Goal: Task Accomplishment & Management: Manage account settings

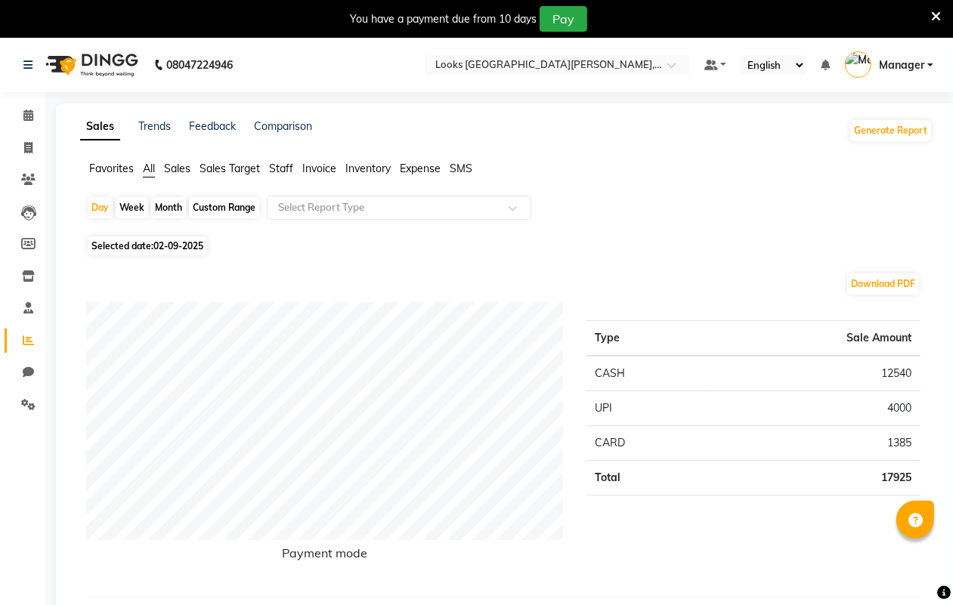
click at [125, 208] on div "Week" at bounding box center [132, 207] width 32 height 21
select select "9"
select select "2025"
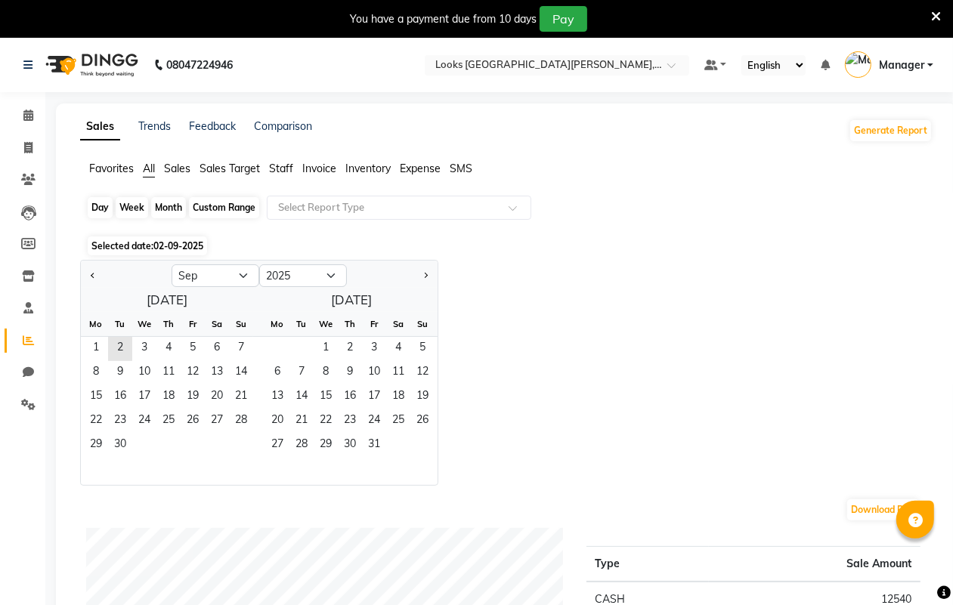
click at [137, 204] on div "Week" at bounding box center [132, 207] width 32 height 21
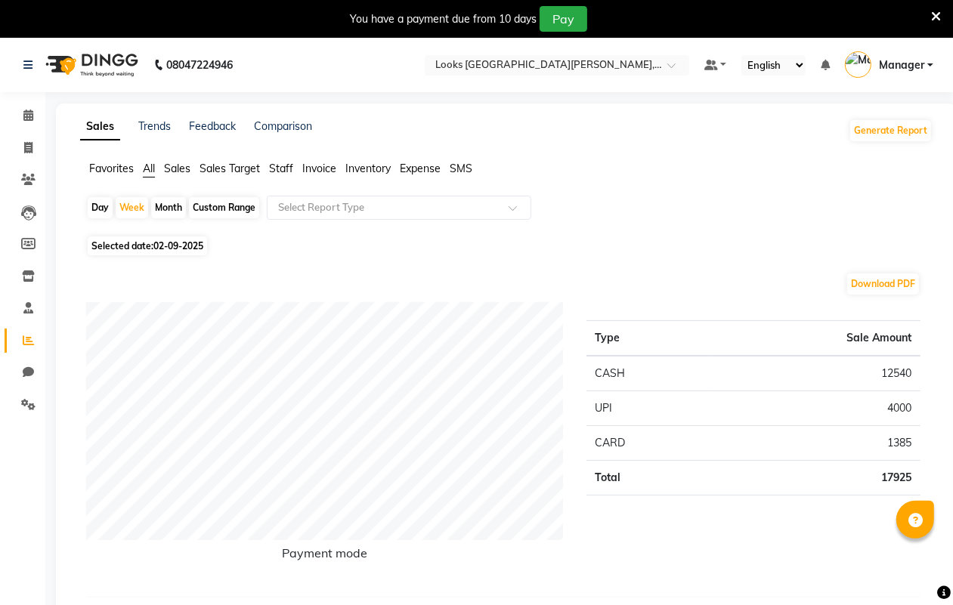
click at [168, 205] on div "Month" at bounding box center [168, 207] width 35 height 21
select select "9"
select select "2025"
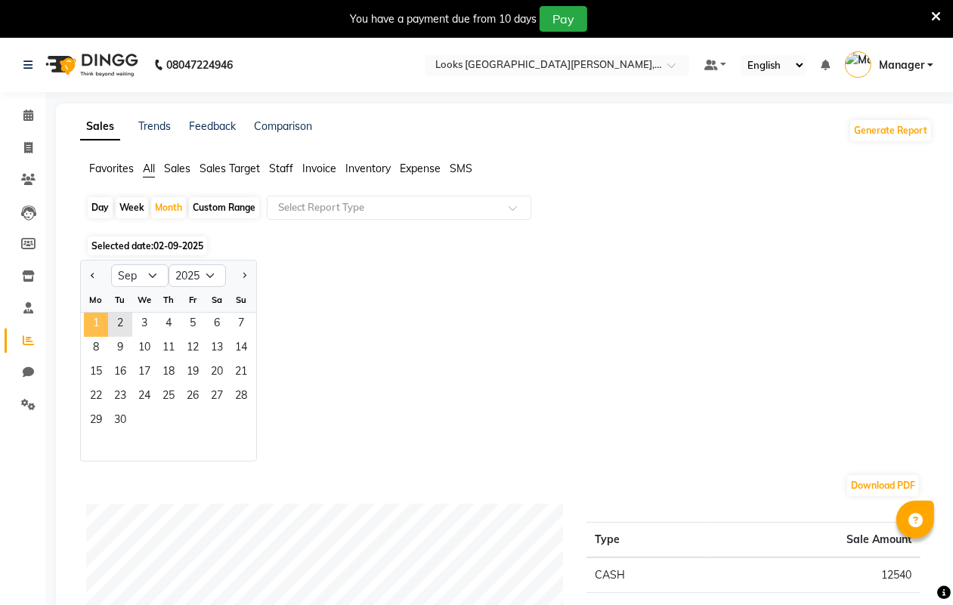
click at [102, 317] on span "1" at bounding box center [96, 325] width 24 height 24
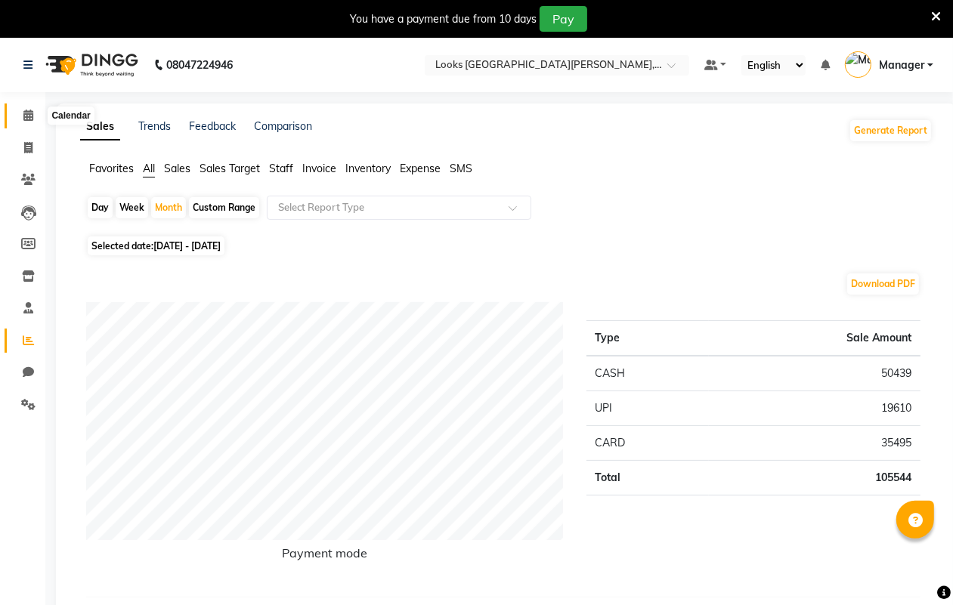
click at [28, 112] on icon at bounding box center [28, 115] width 10 height 11
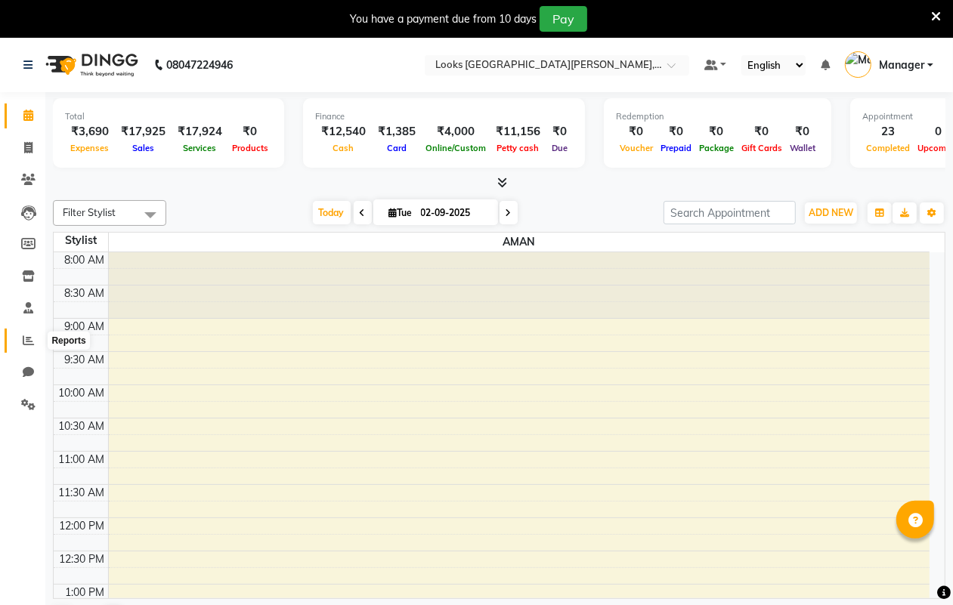
click at [26, 336] on icon at bounding box center [28, 340] width 11 height 11
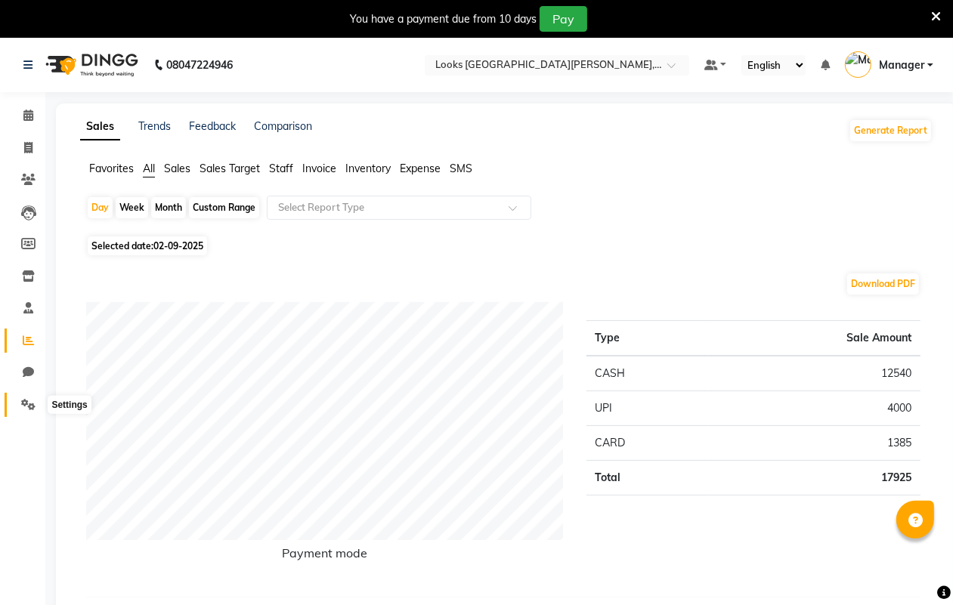
click at [26, 406] on icon at bounding box center [28, 404] width 14 height 11
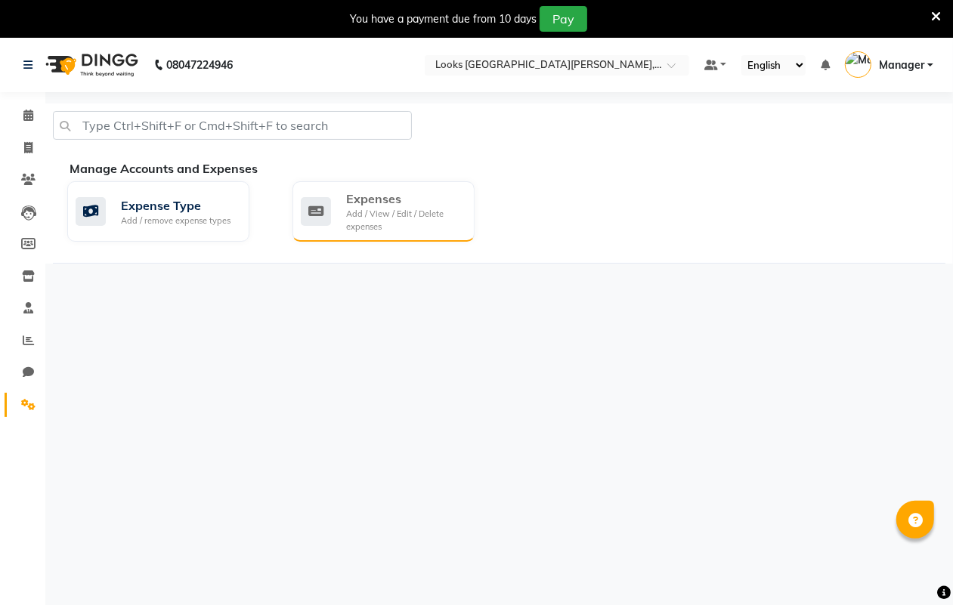
click at [378, 208] on div "Add / View / Edit / Delete expenses" at bounding box center [404, 220] width 116 height 25
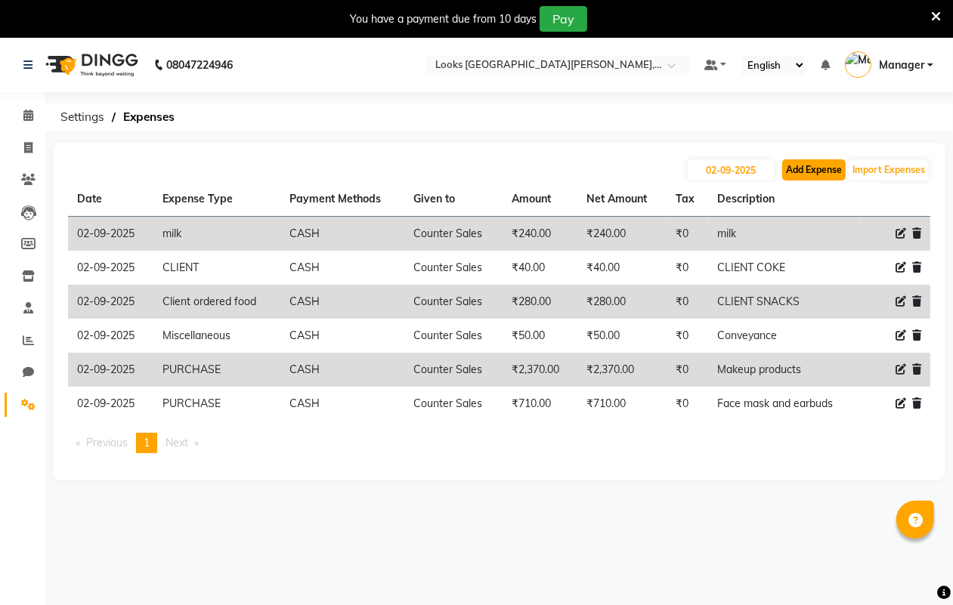
click at [809, 171] on button "Add Expense" at bounding box center [813, 169] width 63 height 21
select select "1"
select select "8115"
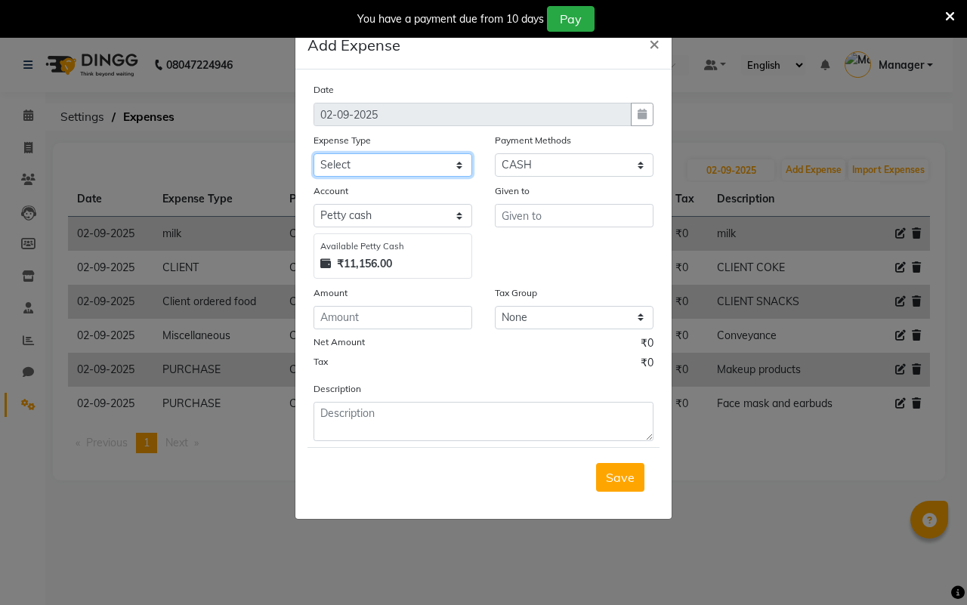
click at [398, 163] on select "Select Bank Deposit Blinkit Cash Handover CLIENT Client ordered food Client Ref…" at bounding box center [393, 164] width 159 height 23
select select "21975"
click at [314, 153] on select "Select Bank Deposit Blinkit Cash Handover CLIENT Client ordered food Client Ref…" at bounding box center [393, 164] width 159 height 23
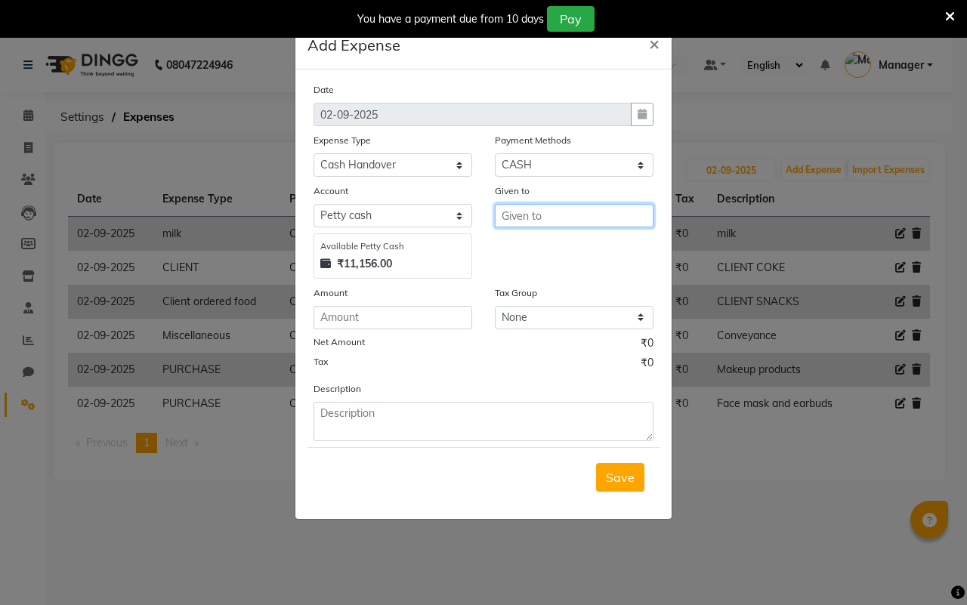
click at [530, 217] on input "text" at bounding box center [574, 215] width 159 height 23
click at [530, 246] on ngb-highlight "Co unter Sales" at bounding box center [553, 246] width 79 height 15
type input "Counter Sales"
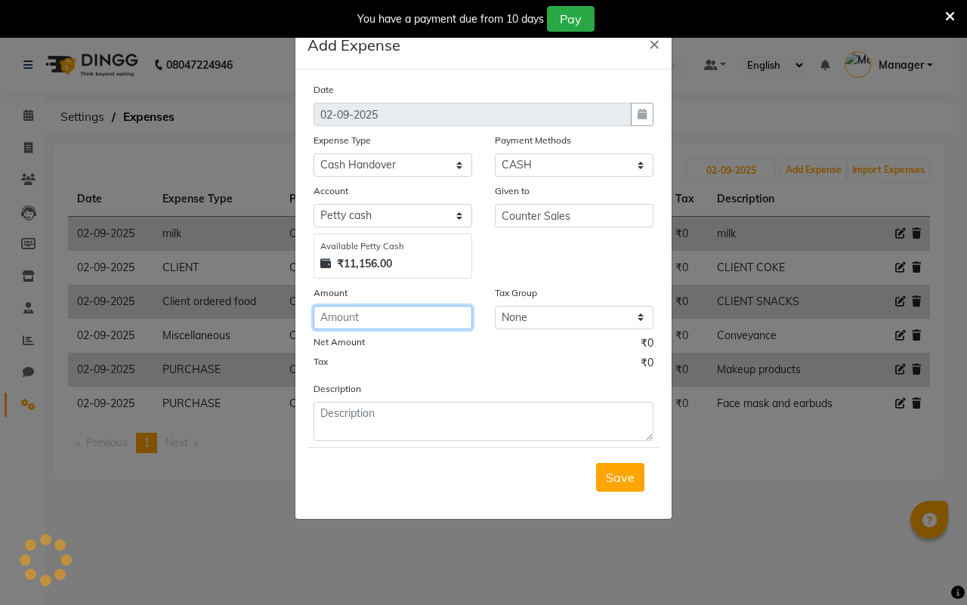
click at [394, 315] on input "number" at bounding box center [393, 317] width 159 height 23
type input "10000"
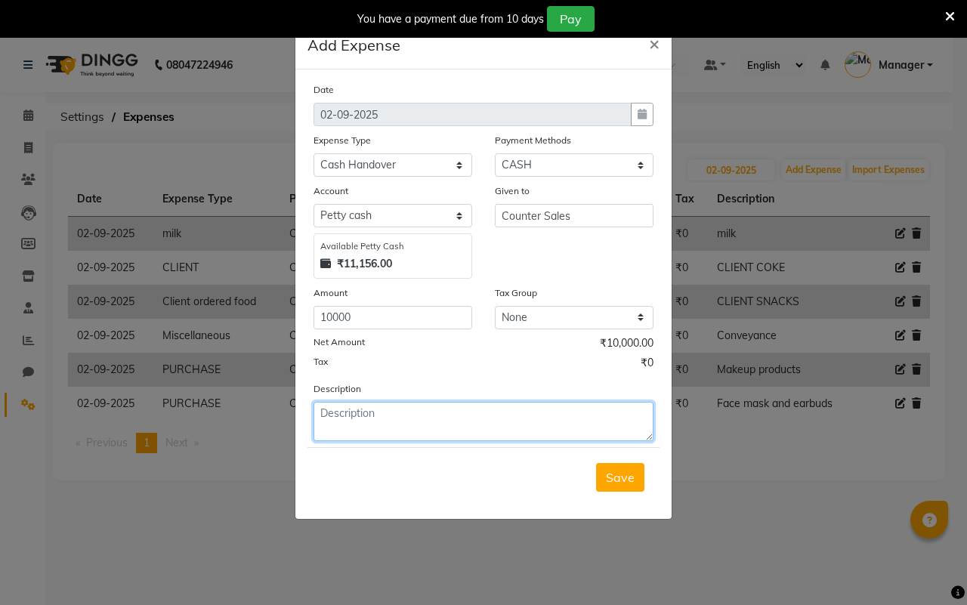
click at [414, 422] on textarea at bounding box center [484, 421] width 340 height 39
type textarea "c"
type textarea "[PERSON_NAME]"
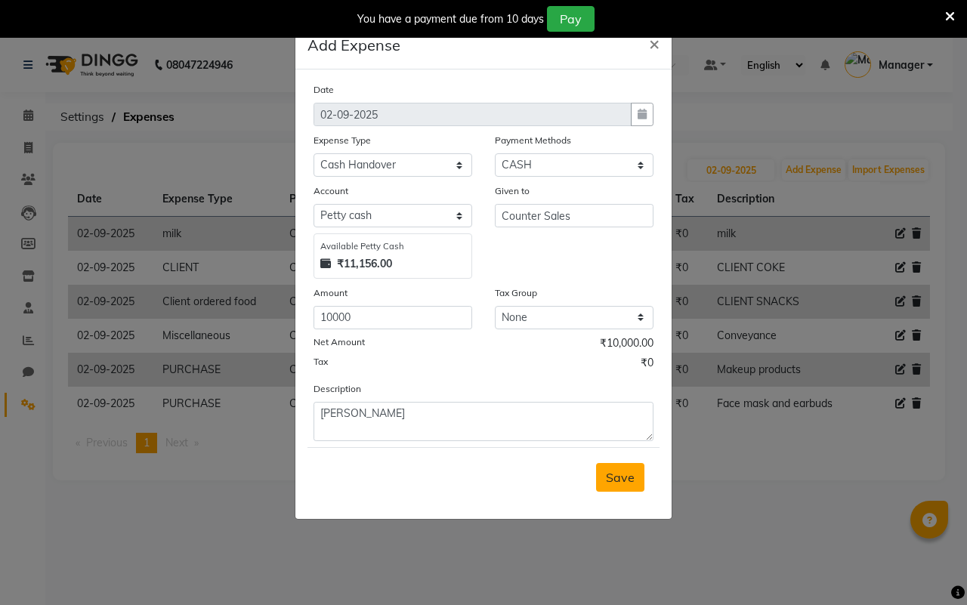
click at [613, 478] on span "Save" at bounding box center [620, 477] width 29 height 15
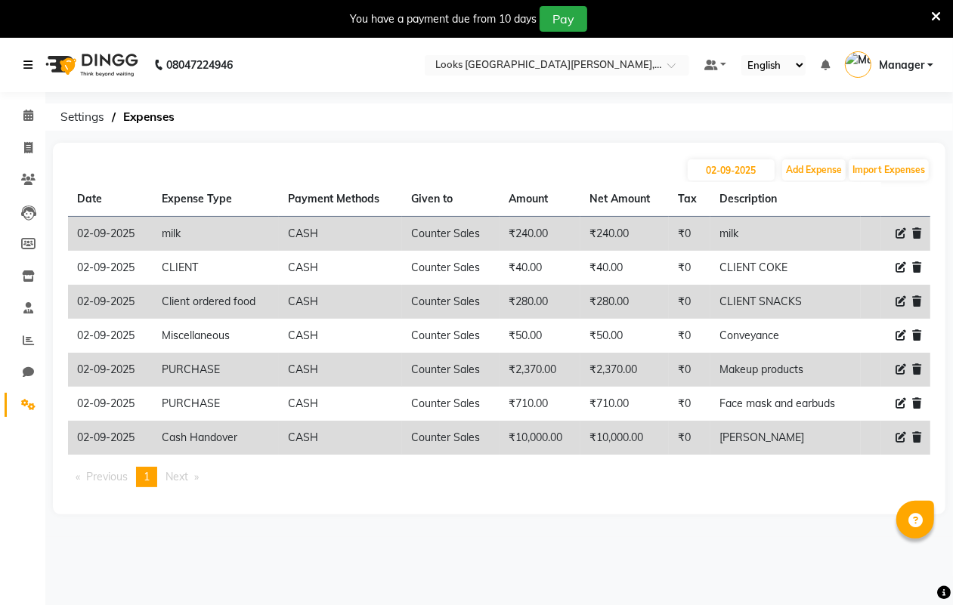
click at [25, 68] on icon at bounding box center [27, 65] width 9 height 11
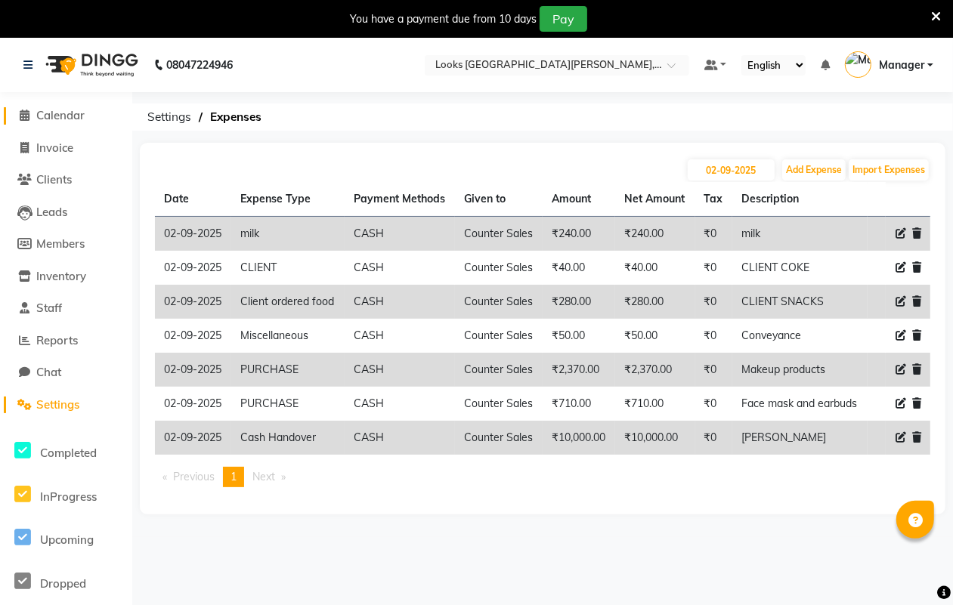
click at [44, 108] on span "Calendar" at bounding box center [60, 115] width 48 height 14
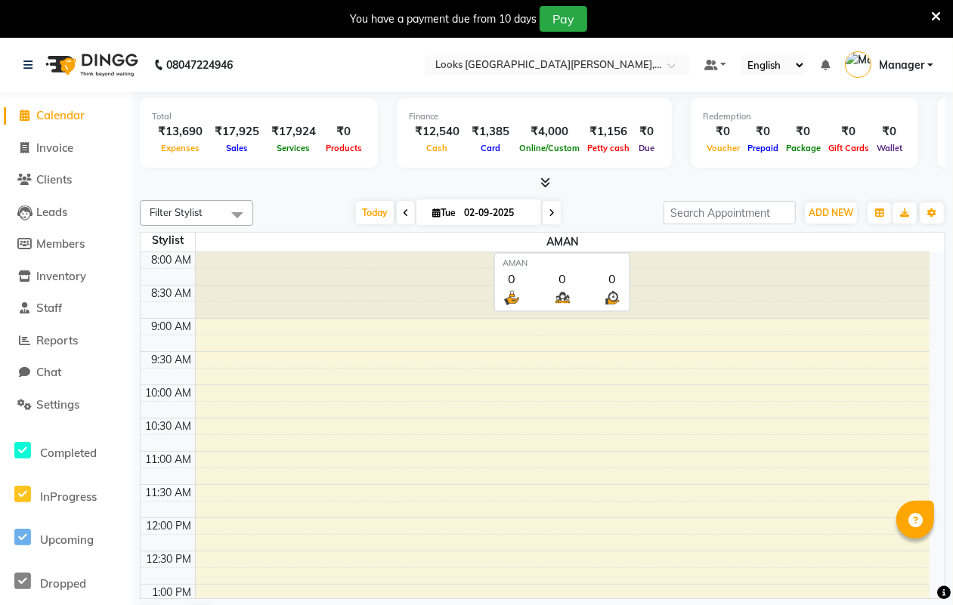
scroll to position [499, 0]
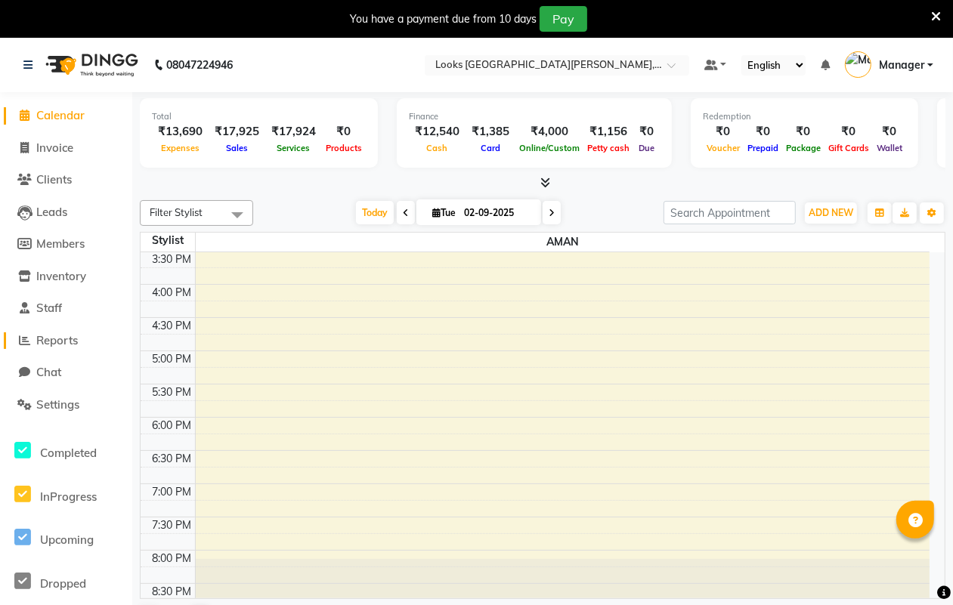
click at [57, 338] on span "Reports" at bounding box center [57, 340] width 42 height 14
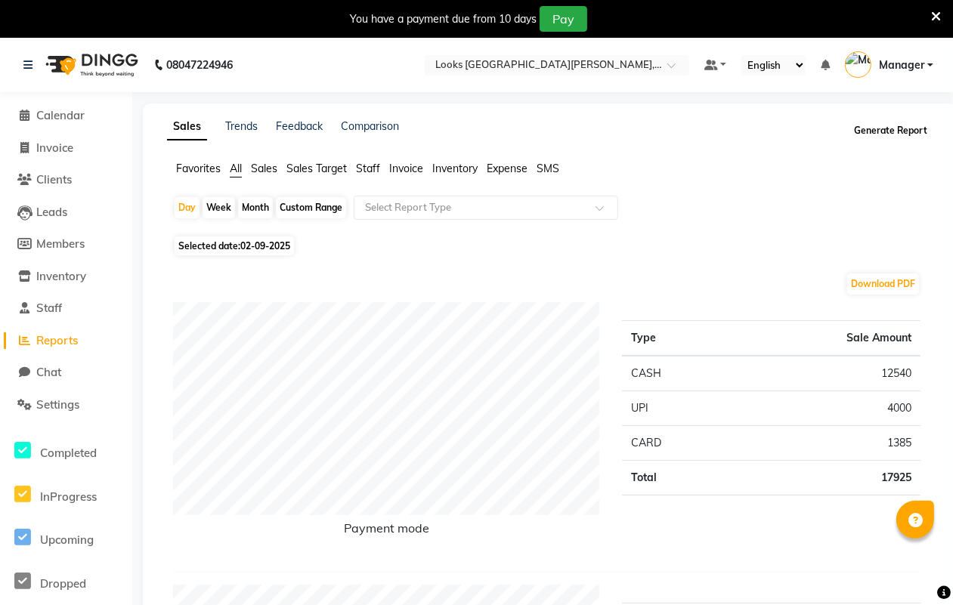
click at [885, 129] on button "Generate Report" at bounding box center [890, 130] width 81 height 21
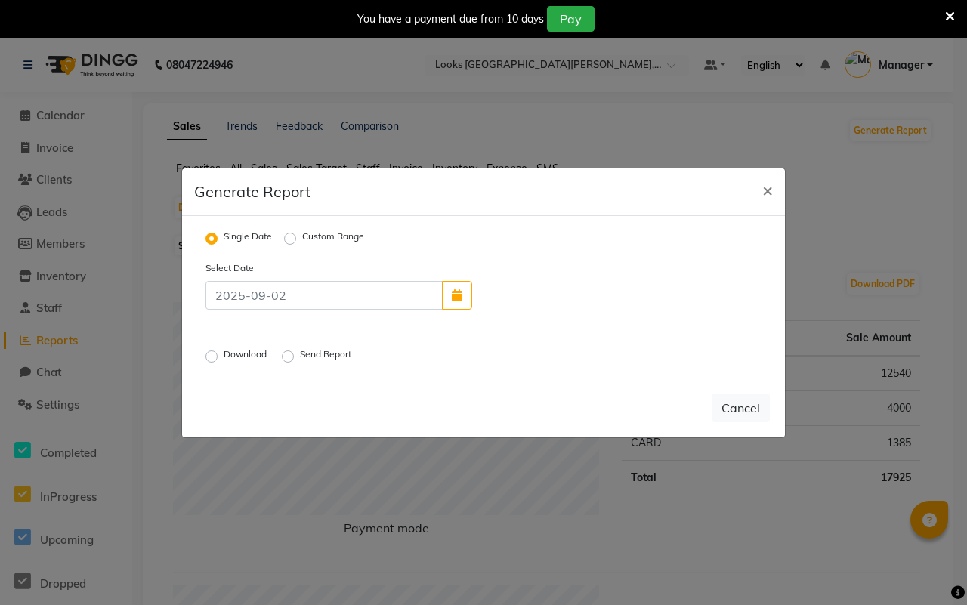
click at [300, 356] on label "Send Report" at bounding box center [327, 357] width 54 height 18
click at [291, 356] on input "Send Report" at bounding box center [290, 356] width 11 height 11
radio input "true"
click at [756, 409] on button "Send" at bounding box center [746, 407] width 47 height 27
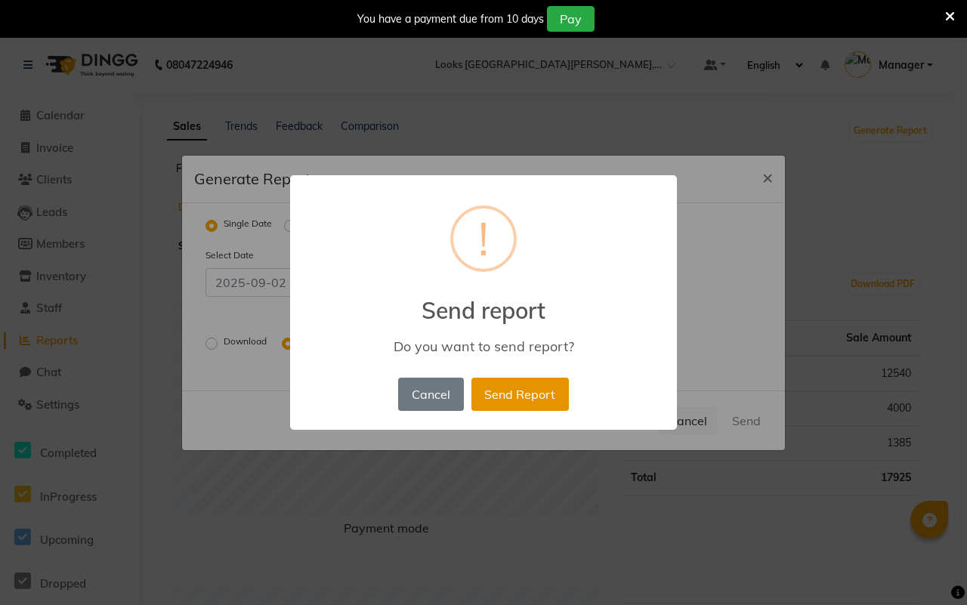
click at [518, 391] on button "Send Report" at bounding box center [519, 394] width 97 height 33
